Goal: Task Accomplishment & Management: Use online tool/utility

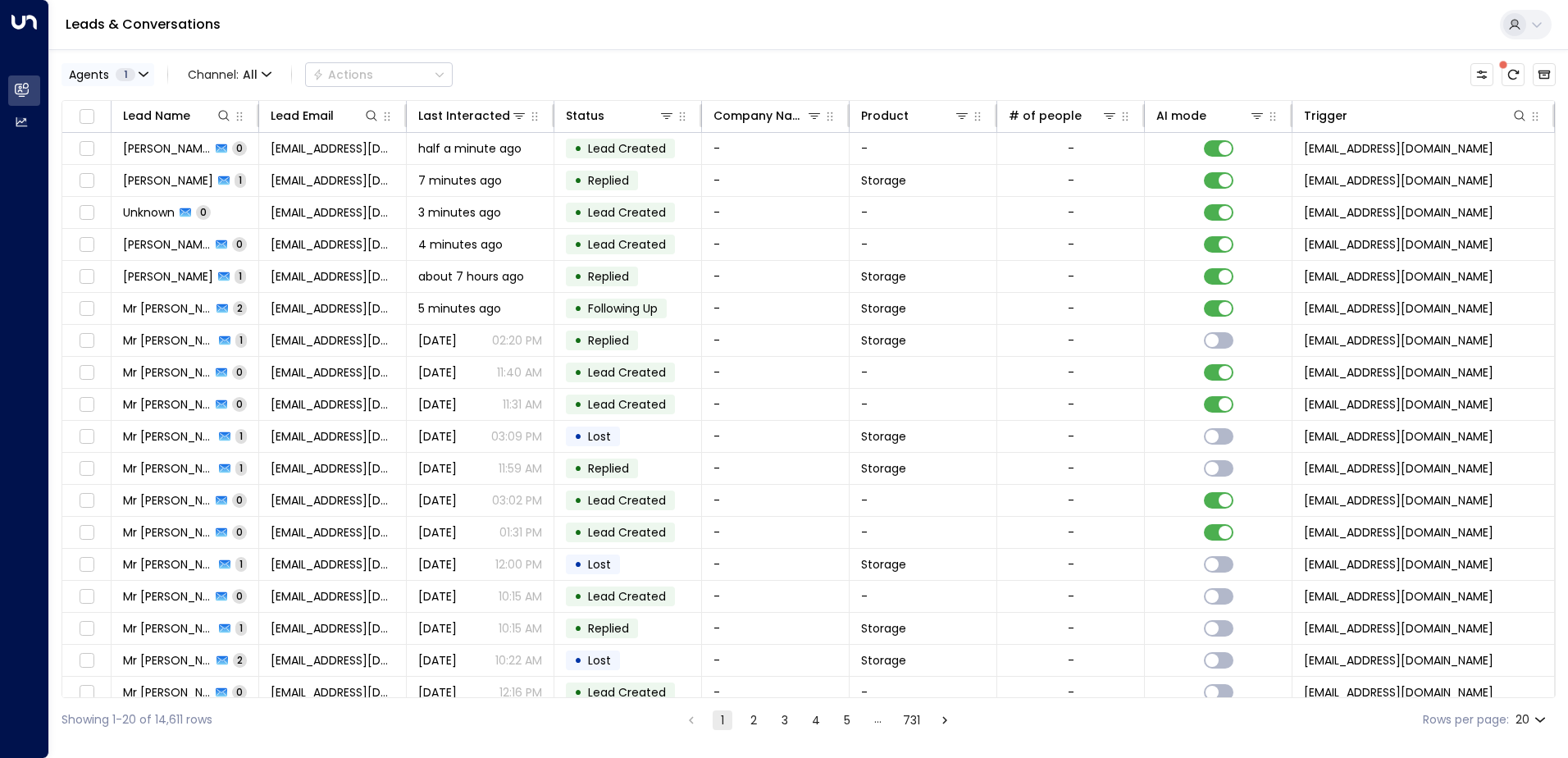
scroll to position [0, 154]
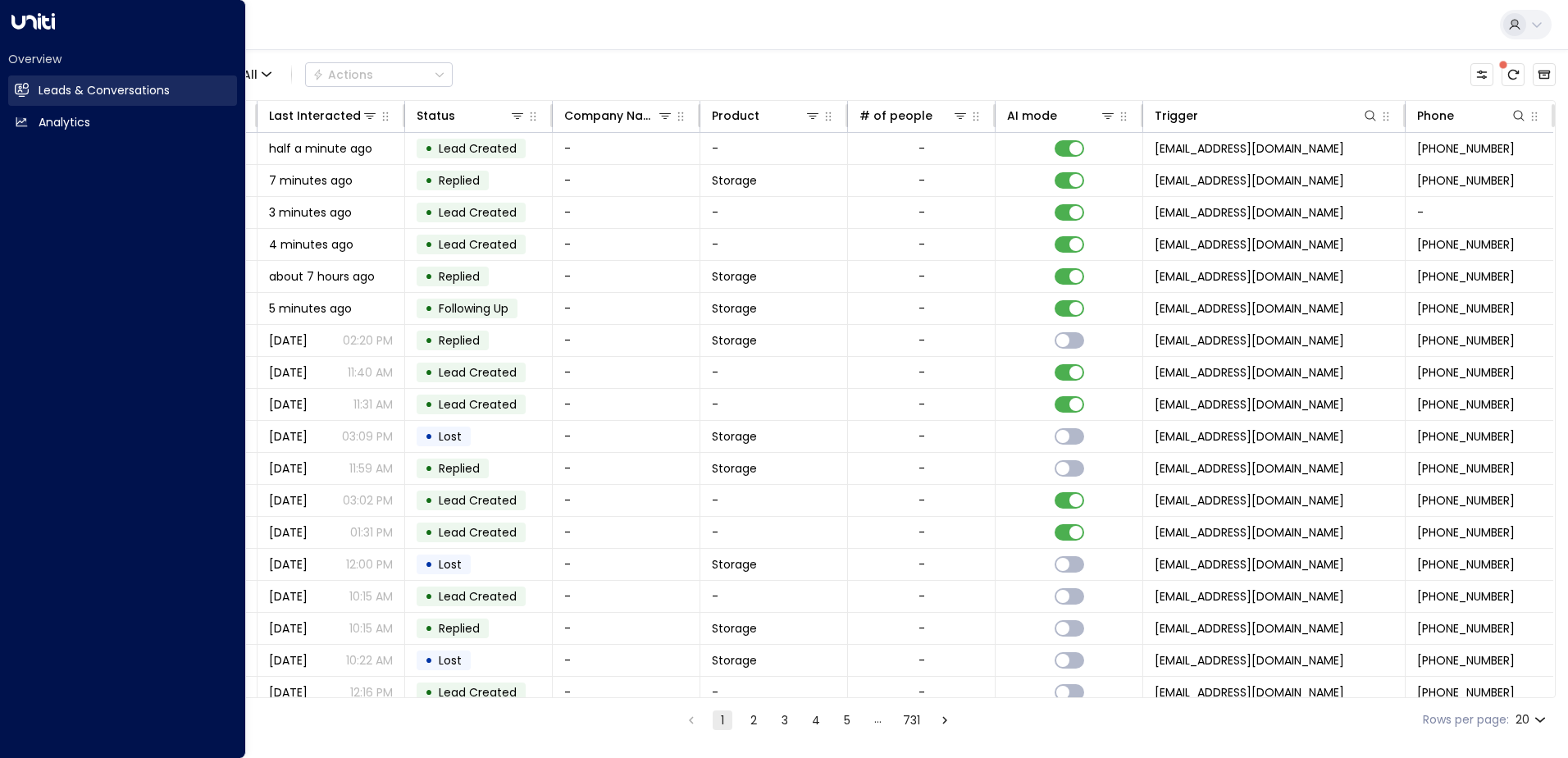
click at [56, 88] on h2 "Leads & Conversations" at bounding box center [104, 90] width 131 height 17
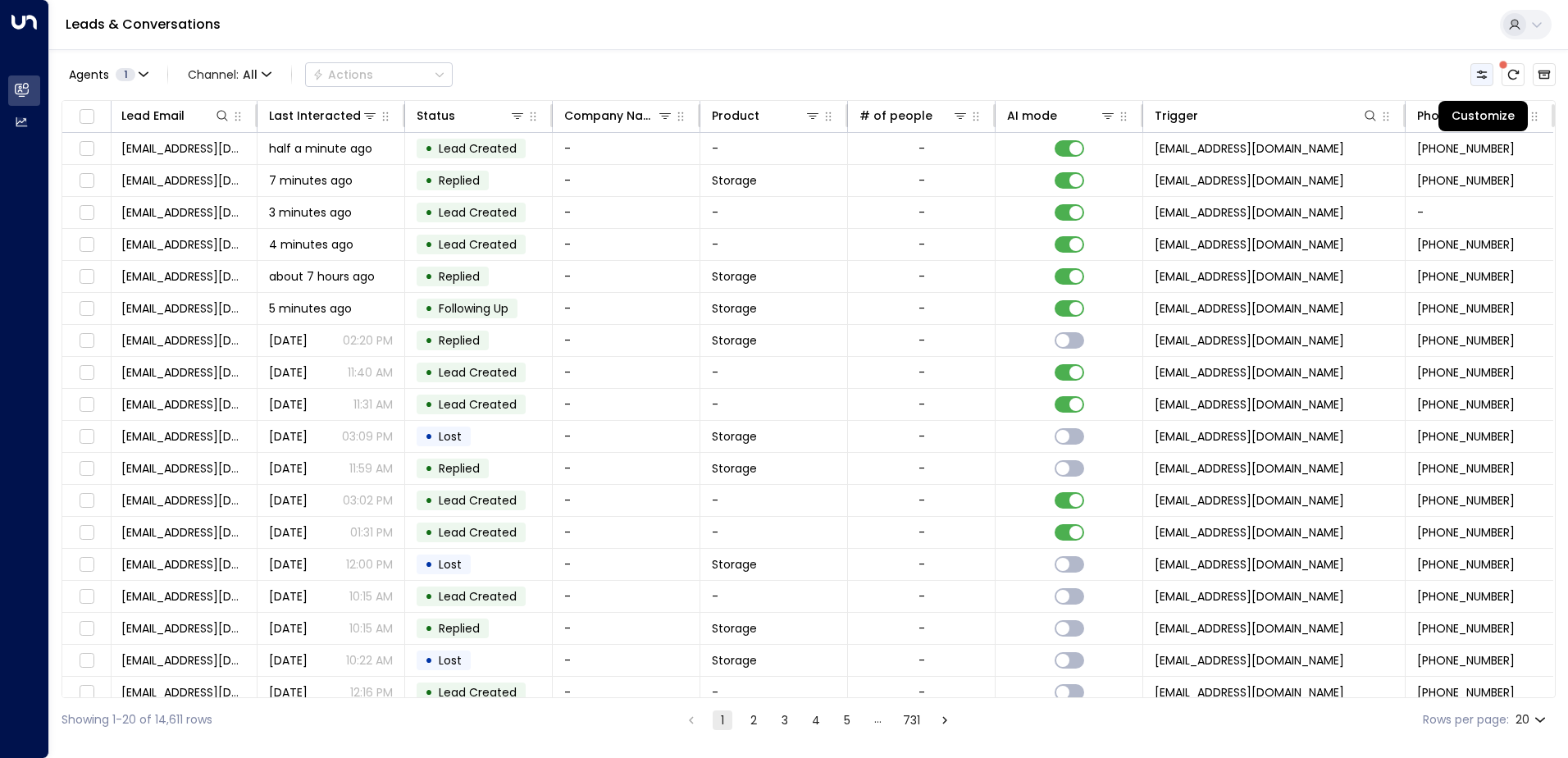
click at [1482, 69] on icon "Customize" at bounding box center [1482, 74] width 13 height 13
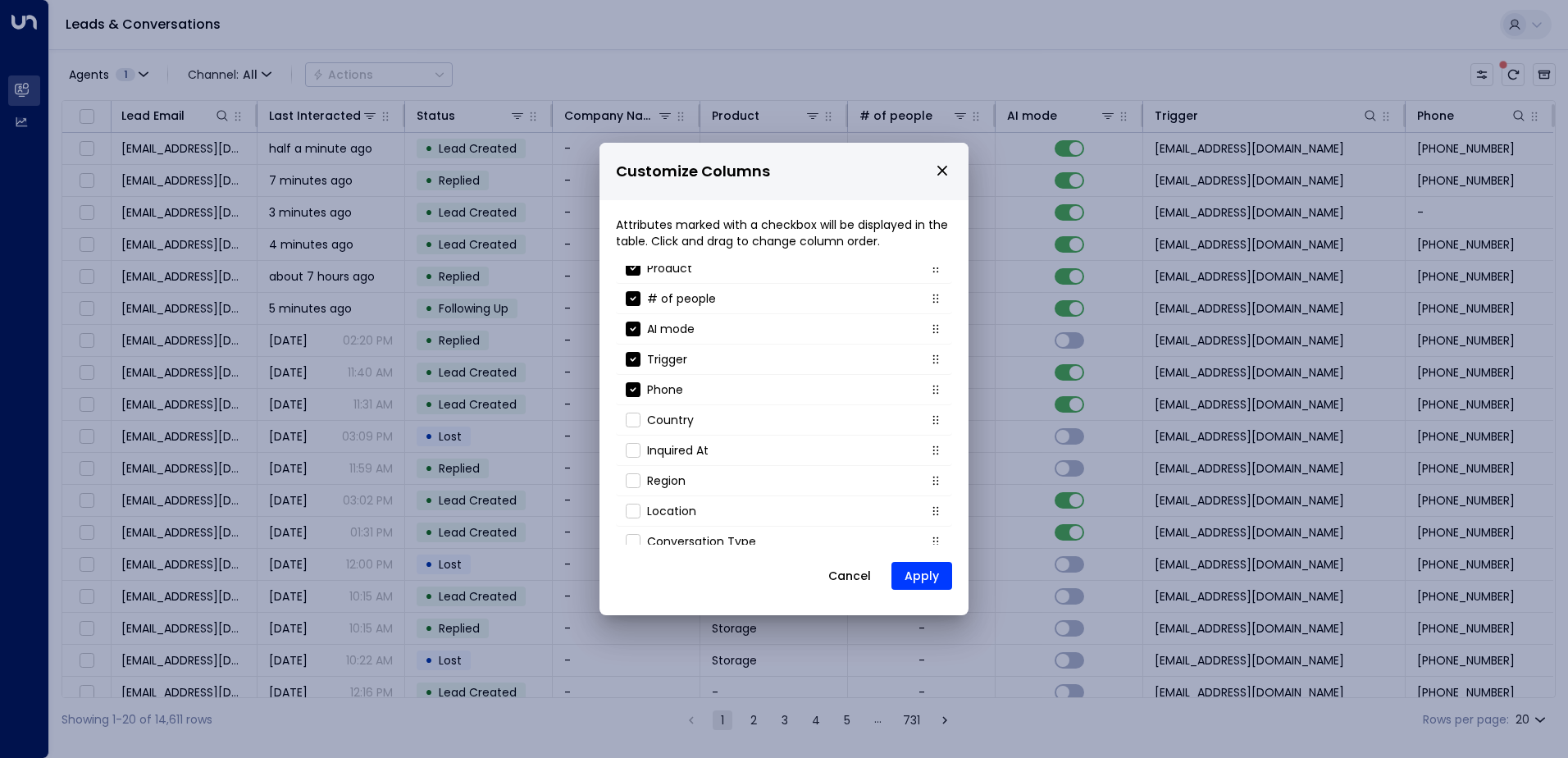
scroll to position [177, 0]
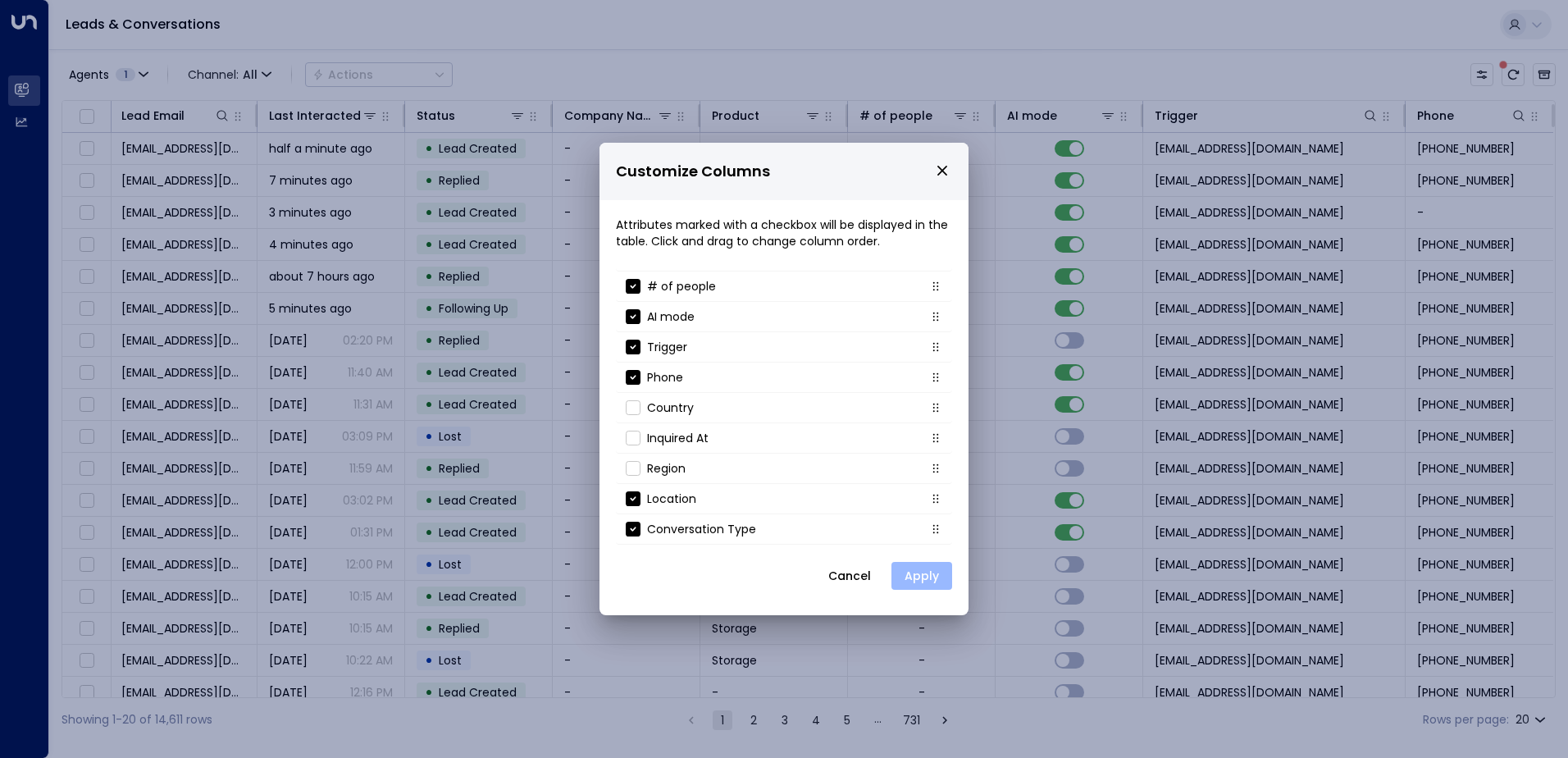
click at [927, 574] on button "Apply" at bounding box center [922, 576] width 61 height 28
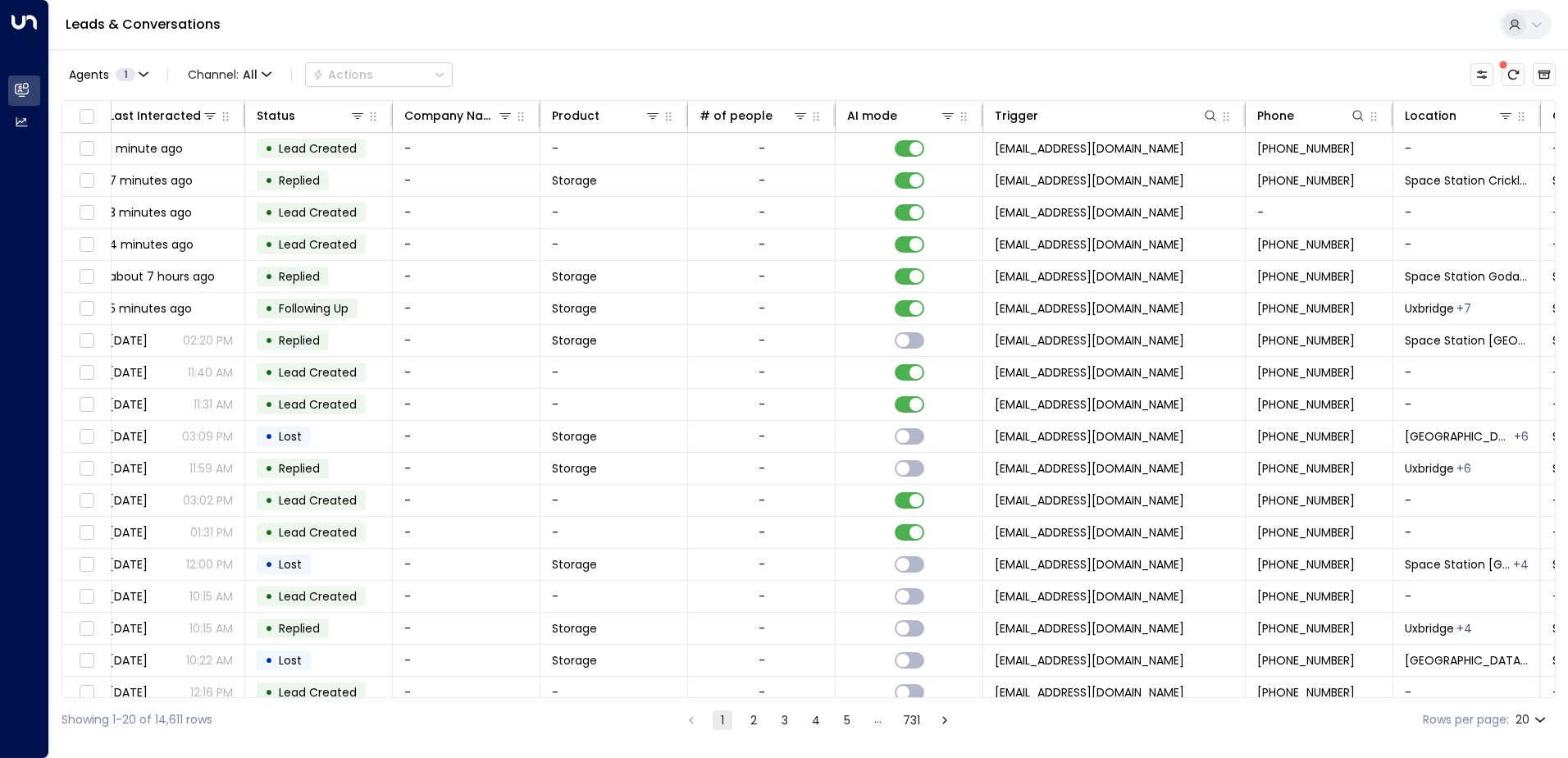
scroll to position [0, 449]
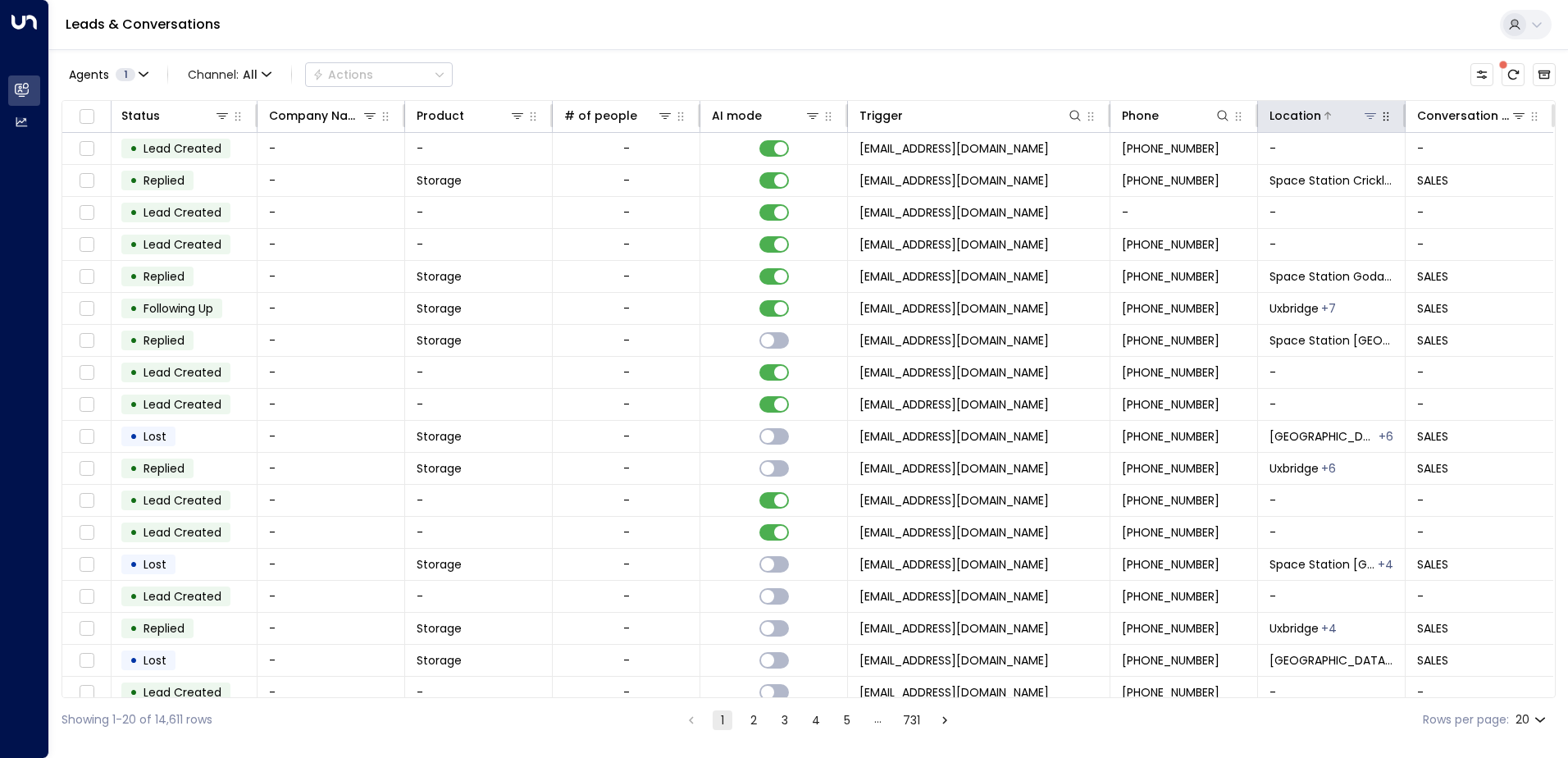
click at [1365, 110] on icon at bounding box center [1370, 116] width 13 height 13
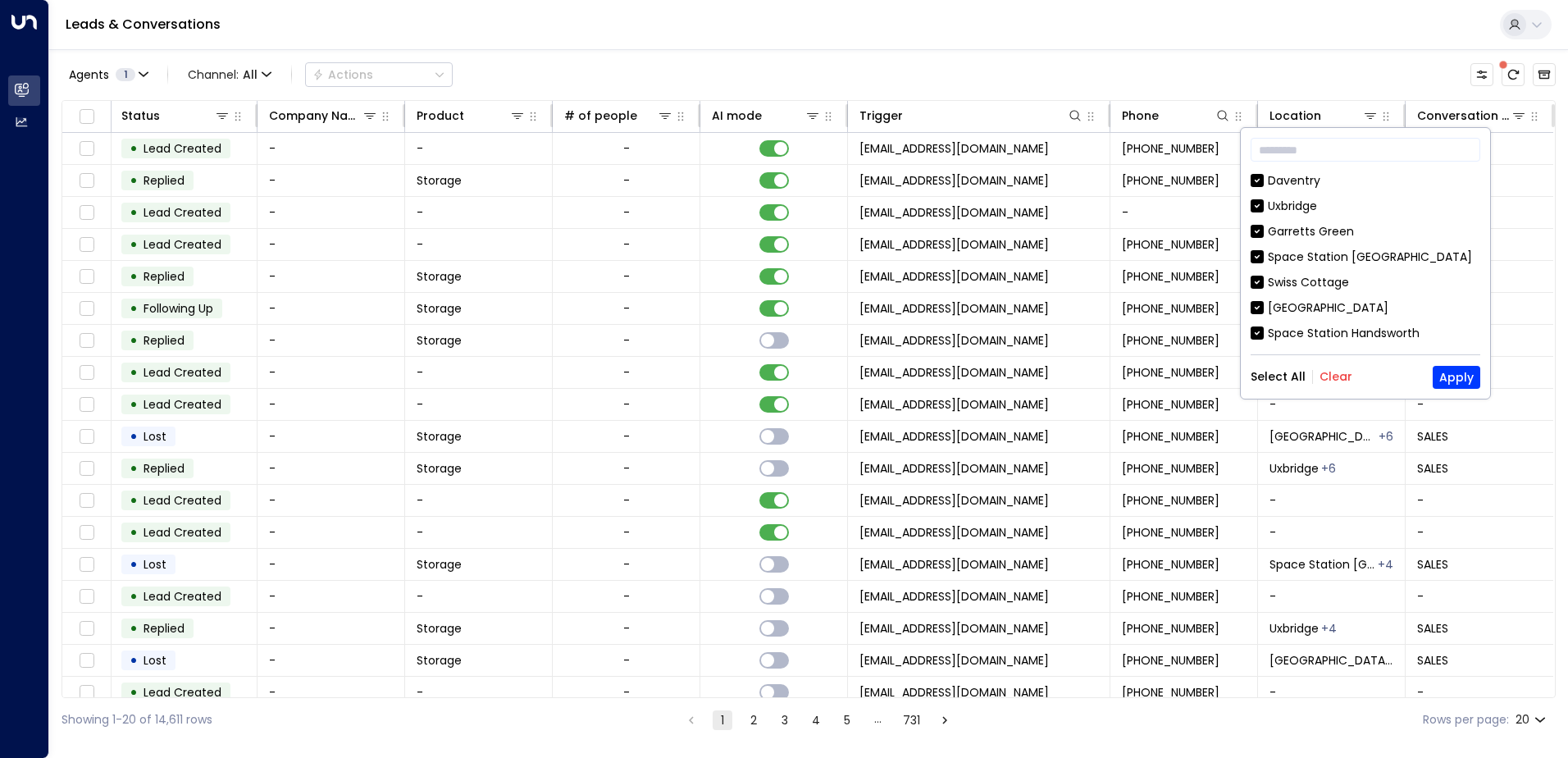
click at [1330, 377] on button "Clear" at bounding box center [1336, 377] width 33 height 13
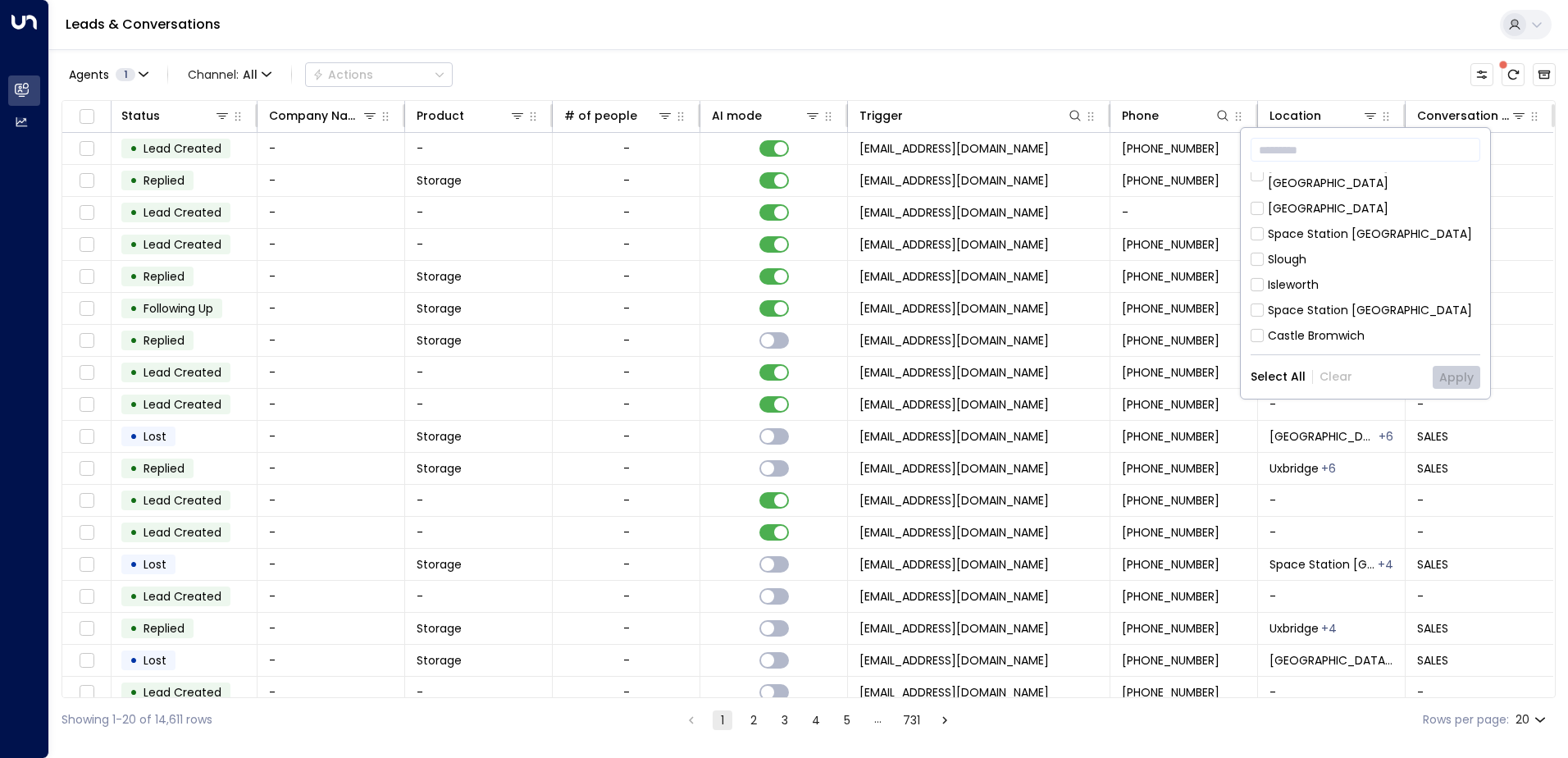
scroll to position [410, 0]
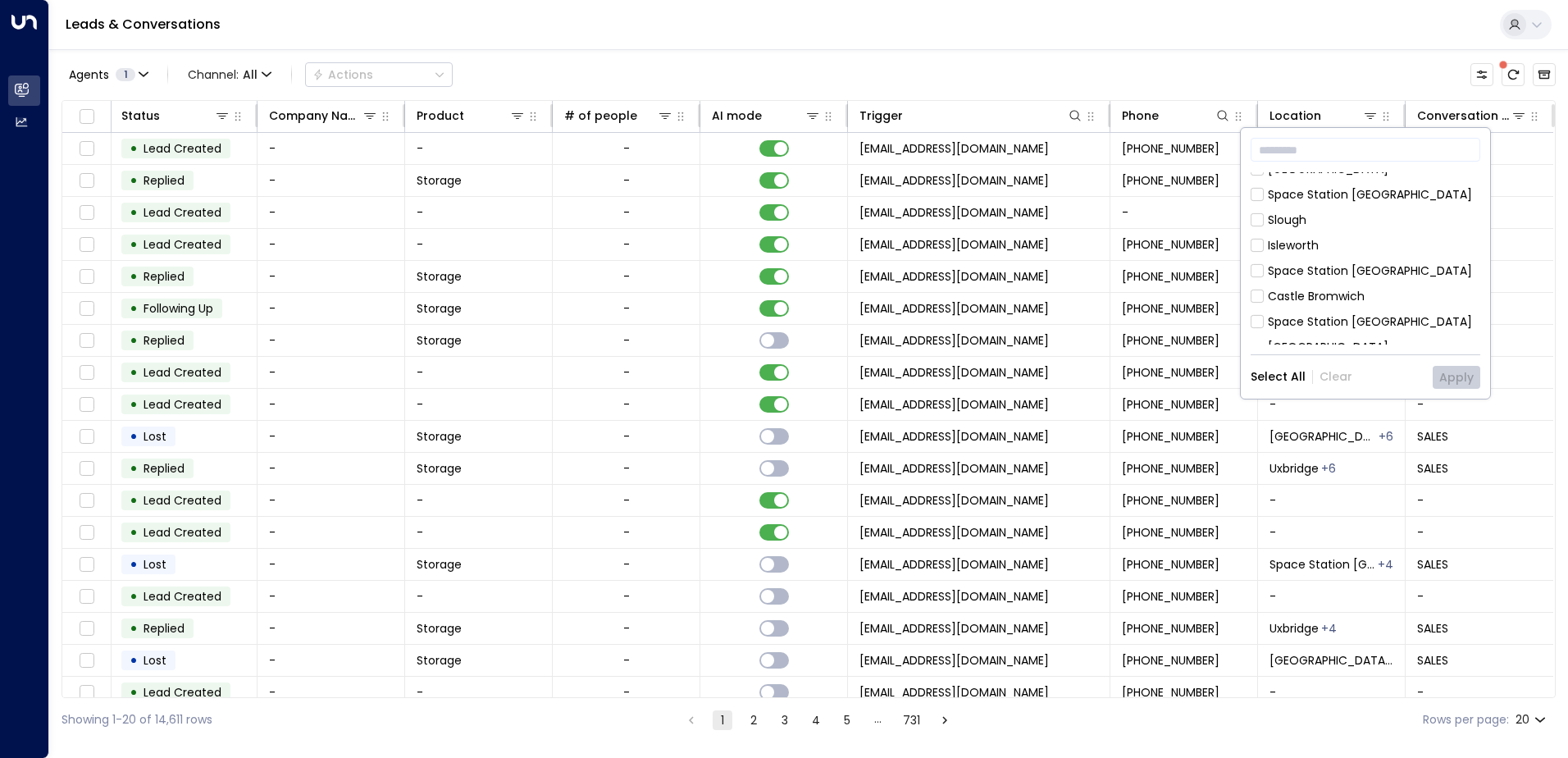
click at [1358, 313] on div "Space Station [GEOGRAPHIC_DATA]" at bounding box center [1370, 321] width 204 height 17
click at [1456, 378] on button "Apply" at bounding box center [1456, 378] width 48 height 23
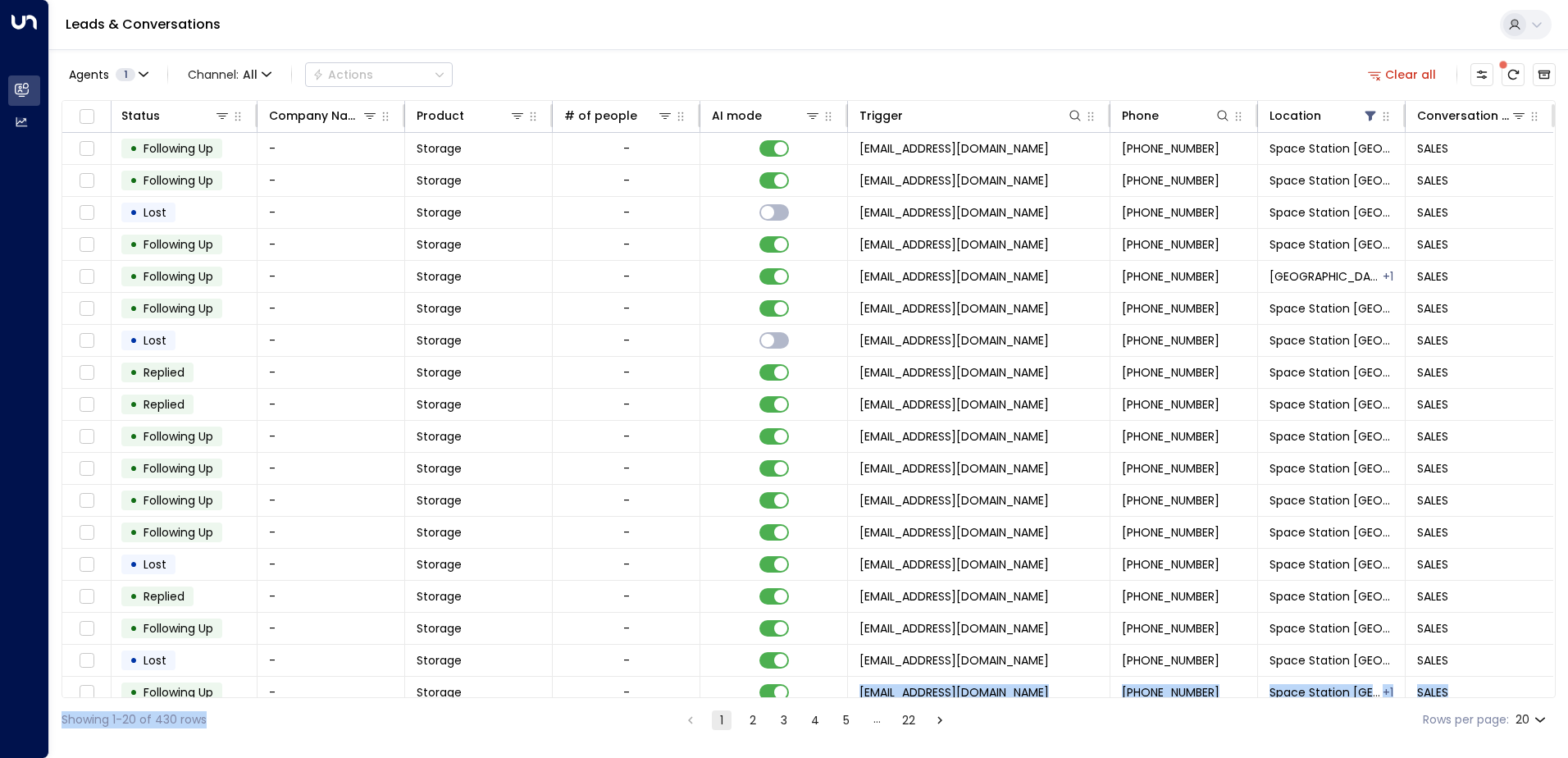
drag, startPoint x: 636, startPoint y: 697, endPoint x: 408, endPoint y: 704, distance: 228.1
click at [408, 704] on div "Agents 1 Channel: All Actions Clear all Lead Name Lead Email Last Interacted St…" at bounding box center [809, 396] width 1494 height 693
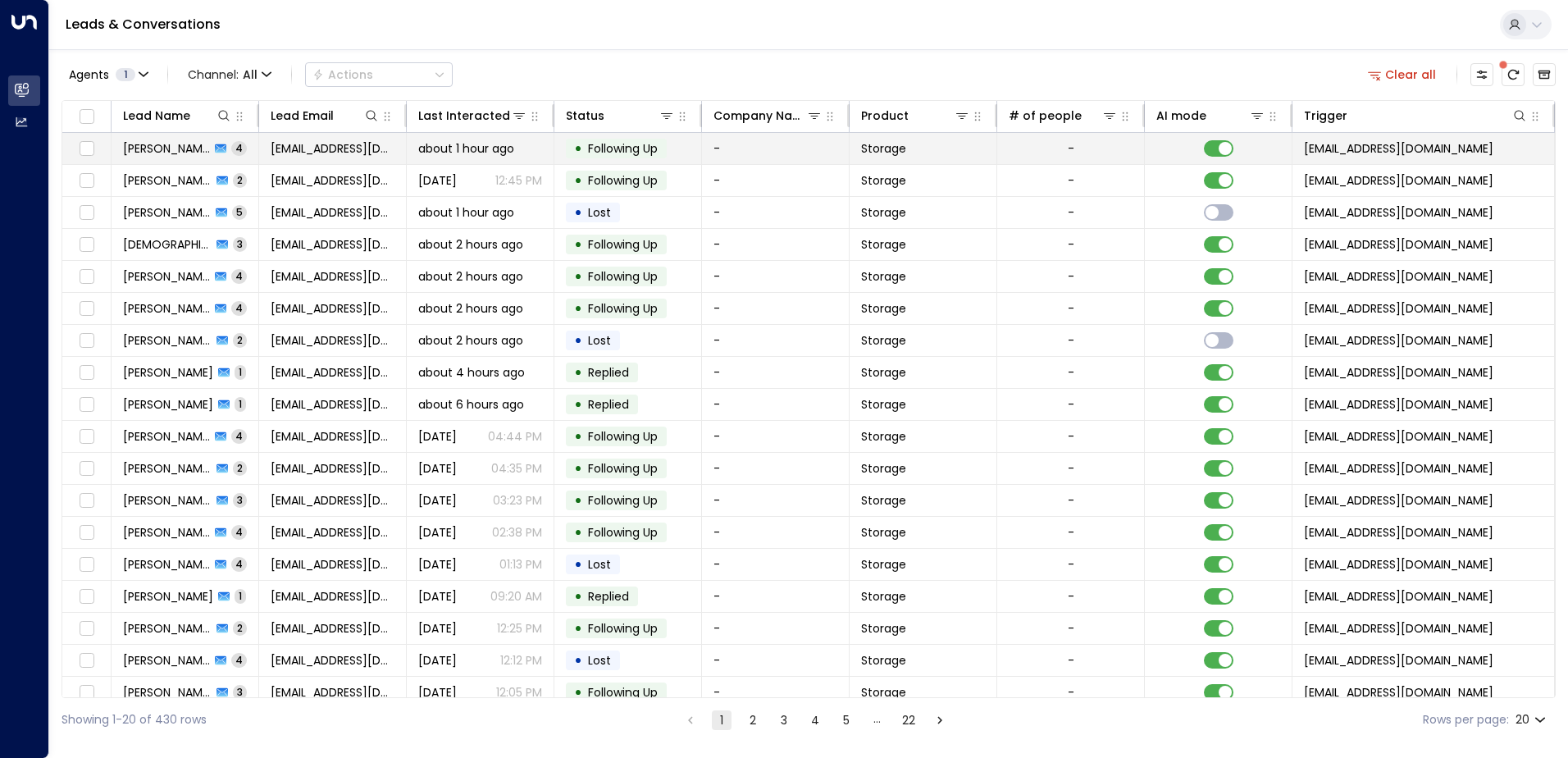
click at [159, 148] on span "[PERSON_NAME]" at bounding box center [166, 148] width 87 height 16
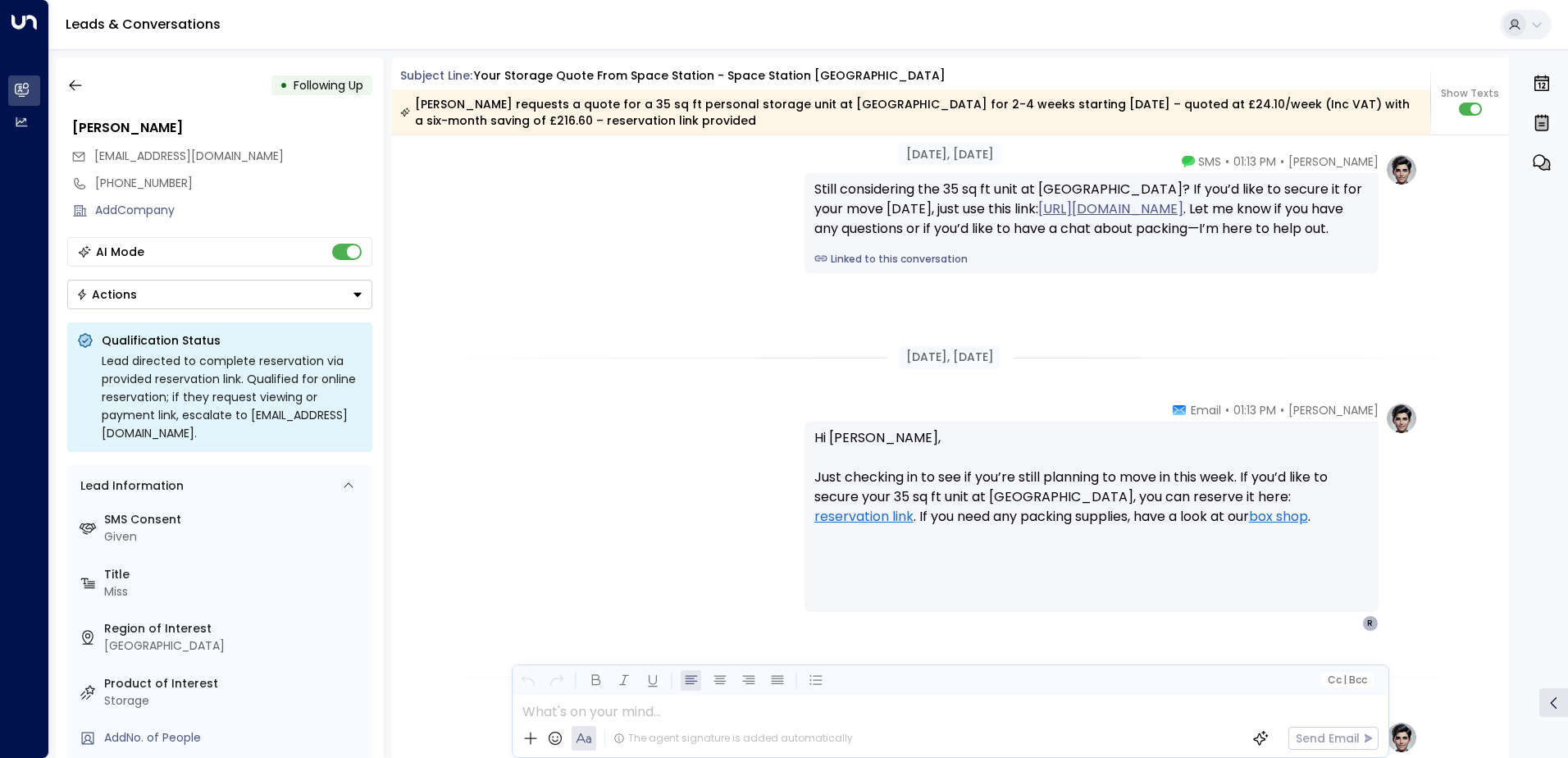
scroll to position [1546, 0]
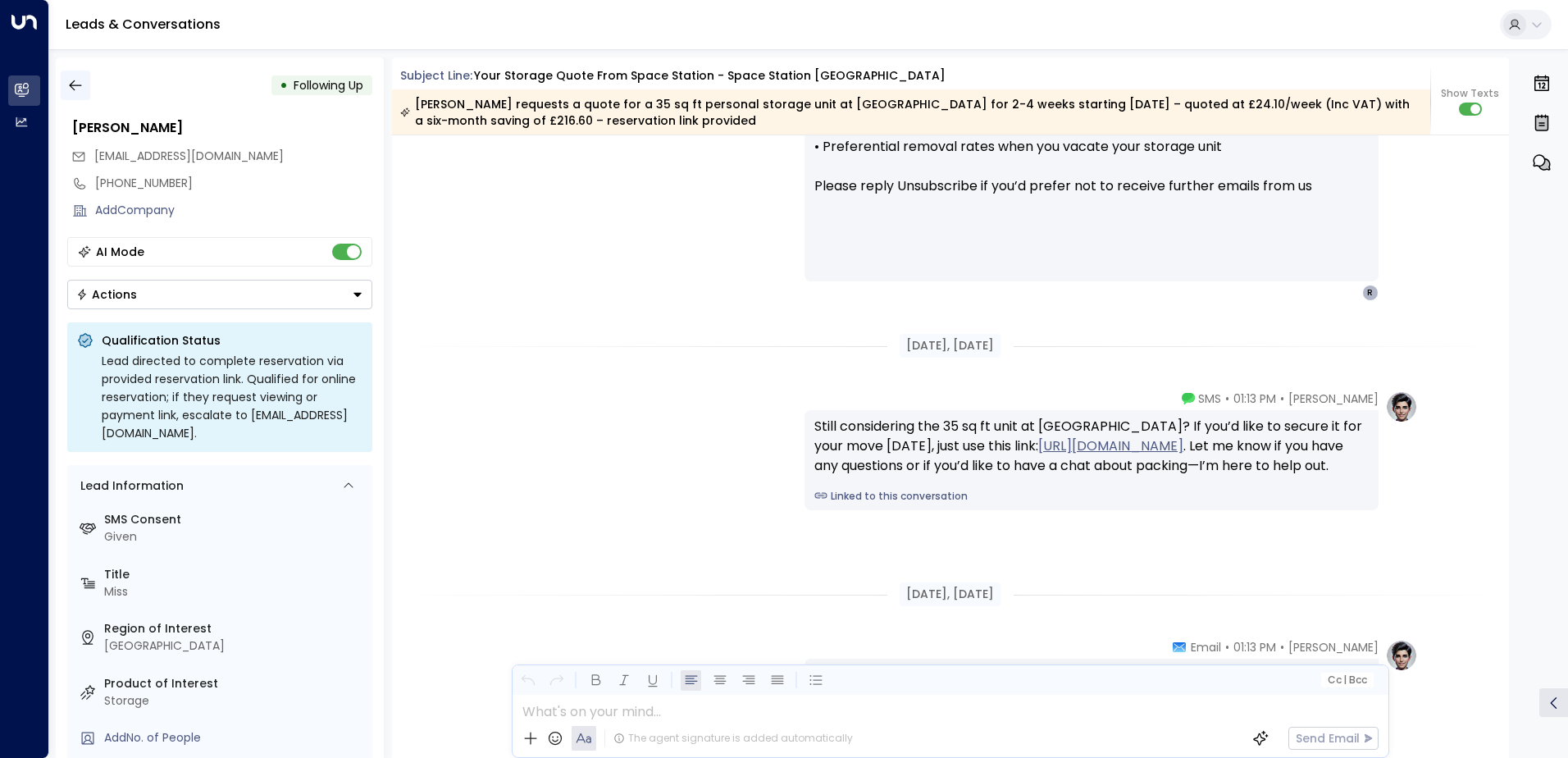
click at [74, 85] on icon "button" at bounding box center [75, 86] width 13 height 11
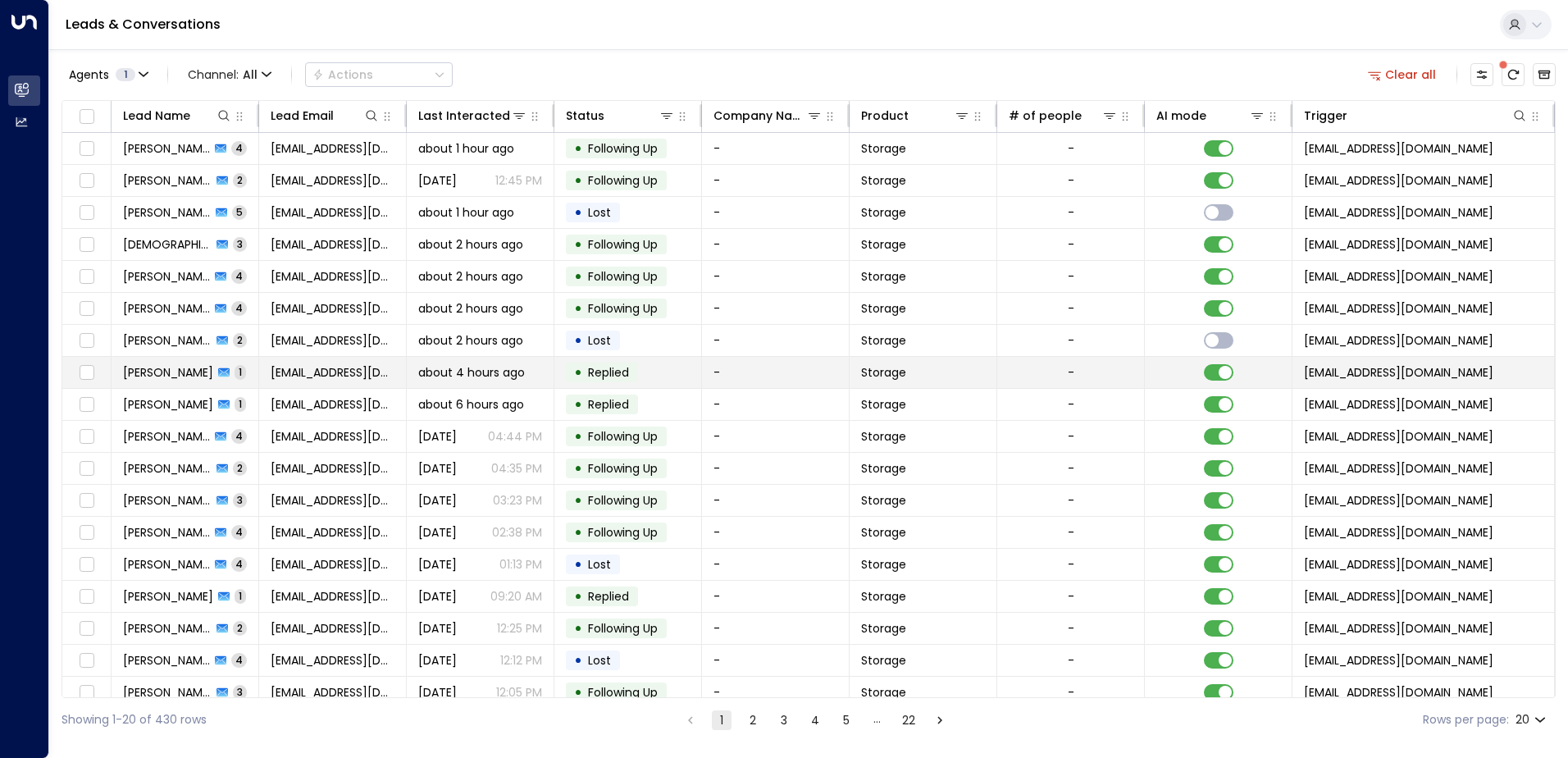
scroll to position [81, 0]
